Goal: Task Accomplishment & Management: Use online tool/utility

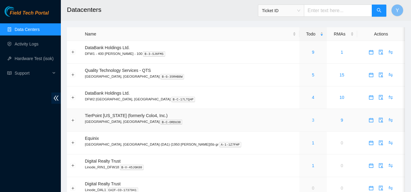
click at [312, 119] on link "3" at bounding box center [313, 120] width 2 height 5
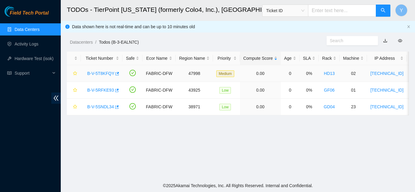
click at [101, 74] on link "B-V-5T8KFQY" at bounding box center [100, 73] width 27 height 5
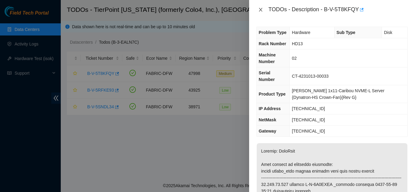
click at [261, 11] on icon "close" at bounding box center [260, 10] width 3 height 4
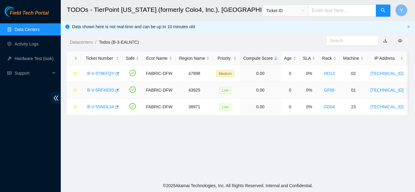
click at [103, 89] on link "B-V-5RFKE93" at bounding box center [100, 90] width 27 height 5
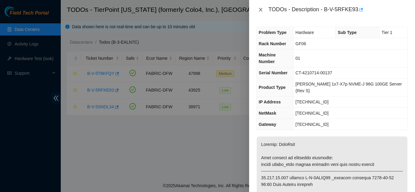
click at [261, 10] on icon "close" at bounding box center [260, 9] width 5 height 5
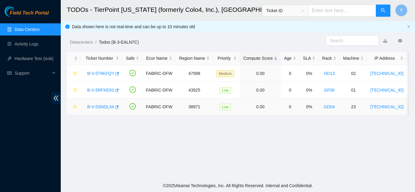
click at [104, 107] on link "B-V-5SNDL34" at bounding box center [100, 107] width 27 height 5
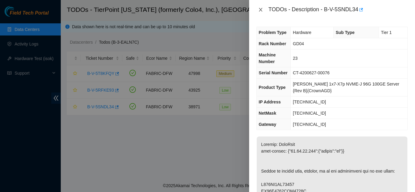
click at [260, 9] on icon "close" at bounding box center [260, 10] width 3 height 4
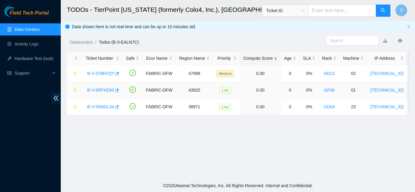
click at [102, 90] on link "B-V-5RFKE93" at bounding box center [100, 90] width 27 height 5
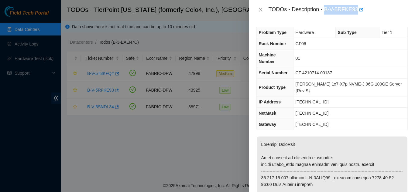
drag, startPoint x: 324, startPoint y: 10, endPoint x: 357, endPoint y: 14, distance: 33.1
click at [357, 14] on div "TODOs - Description - B-V-5RFKE93" at bounding box center [338, 10] width 139 height 10
copy div "B-V-5RFKE93"
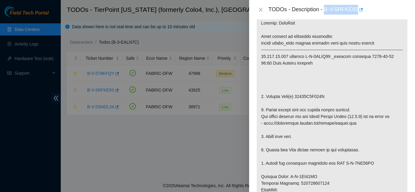
scroll to position [152, 0]
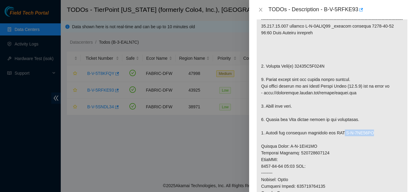
drag, startPoint x: 342, startPoint y: 126, endPoint x: 374, endPoint y: 125, distance: 31.6
click at [373, 125] on p at bounding box center [332, 150] width 151 height 330
copy p "B-V-5TR37UW"
drag, startPoint x: 289, startPoint y: 139, endPoint x: 316, endPoint y: 137, distance: 27.5
click at [316, 137] on p at bounding box center [332, 150] width 151 height 330
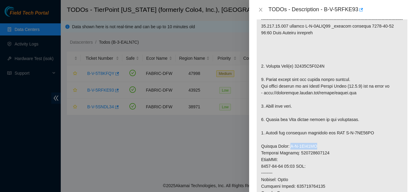
copy p "B-V-5TR37TI"
drag, startPoint x: 294, startPoint y: 59, endPoint x: 327, endPoint y: 58, distance: 33.8
click at [327, 58] on p at bounding box center [332, 150] width 151 height 330
copy p "21132E3C669E"
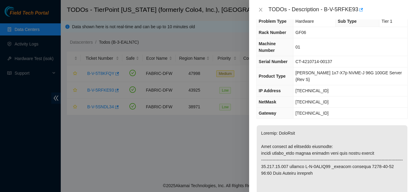
scroll to position [6, 0]
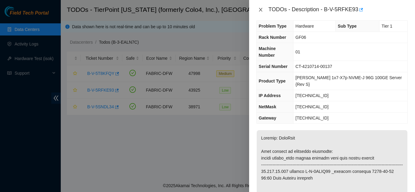
click at [263, 9] on icon "close" at bounding box center [260, 9] width 5 height 5
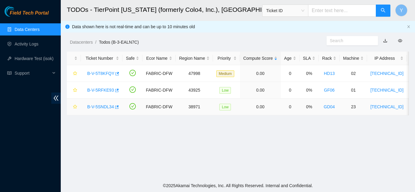
click at [104, 106] on link "B-V-5SNDL34" at bounding box center [100, 107] width 27 height 5
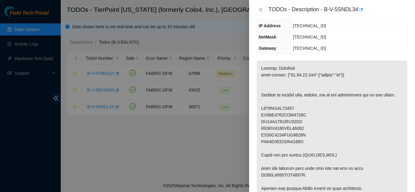
scroll to position [77, 0]
click at [261, 10] on icon "close" at bounding box center [260, 9] width 5 height 5
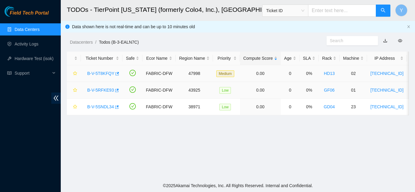
scroll to position [90, 0]
click at [104, 74] on link "B-V-5T8KFQY" at bounding box center [100, 73] width 27 height 5
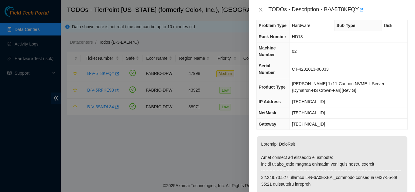
scroll to position [0, 0]
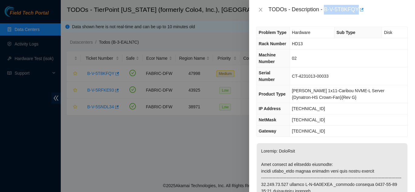
drag, startPoint x: 325, startPoint y: 9, endPoint x: 358, endPoint y: 12, distance: 32.9
click at [358, 12] on div "TODOs - Description - B-V-5T8KFQY" at bounding box center [338, 10] width 139 height 10
copy div "B-V-5T8KFQY"
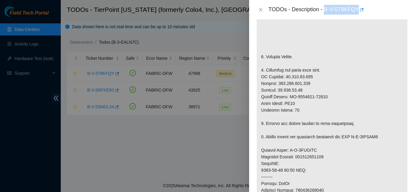
scroll to position [182, 0]
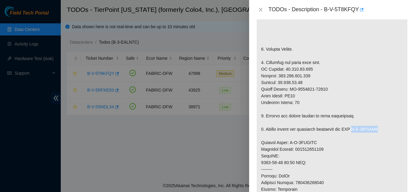
drag, startPoint x: 355, startPoint y: 130, endPoint x: 384, endPoint y: 130, distance: 28.3
click at [384, 130] on p at bounding box center [332, 139] width 151 height 357
copy p "B-V-5TRNDK1"
drag, startPoint x: 289, startPoint y: 143, endPoint x: 316, endPoint y: 143, distance: 27.4
click at [316, 143] on p at bounding box center [332, 139] width 151 height 357
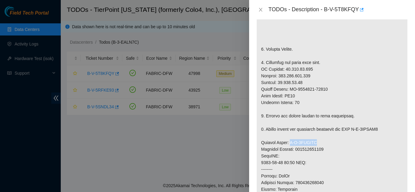
copy p "B-V-5TRNDJR"
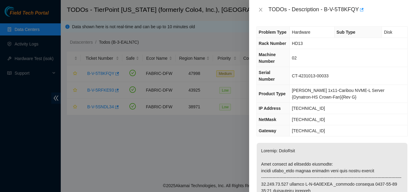
scroll to position [0, 0]
drag, startPoint x: 295, startPoint y: 73, endPoint x: 336, endPoint y: 74, distance: 41.1
click at [335, 74] on td "CT-4231013-00033" at bounding box center [349, 76] width 118 height 18
copy span "CT-4231013-00033"
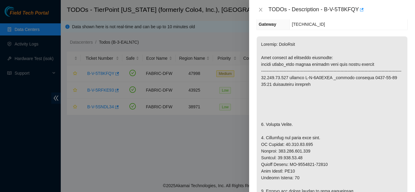
scroll to position [122, 0]
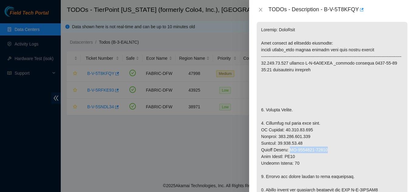
drag, startPoint x: 291, startPoint y: 150, endPoint x: 330, endPoint y: 149, distance: 38.6
copy p "CT-4231013-00079"
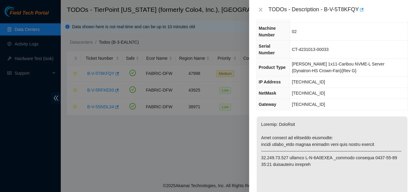
scroll to position [0, 0]
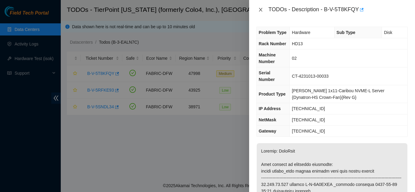
click at [261, 10] on icon "close" at bounding box center [260, 10] width 3 height 4
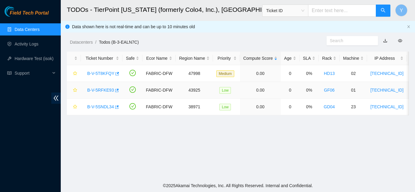
click at [104, 91] on link "B-V-5RFKE93" at bounding box center [100, 90] width 27 height 5
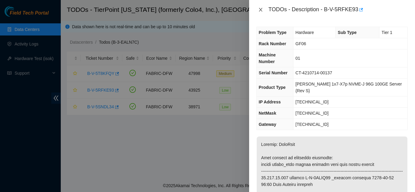
click at [261, 9] on icon "close" at bounding box center [260, 9] width 5 height 5
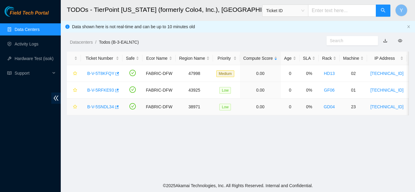
click at [104, 105] on link "B-V-5SNDL34" at bounding box center [100, 107] width 27 height 5
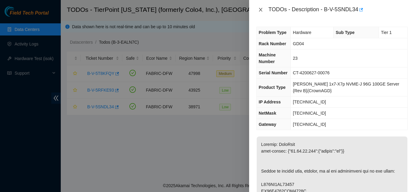
click at [260, 10] on icon "close" at bounding box center [260, 10] width 3 height 4
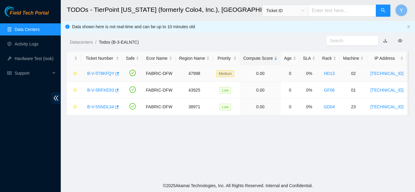
click at [99, 72] on link "B-V-5T8KFQY" at bounding box center [100, 73] width 27 height 5
